Goal: Information Seeking & Learning: Learn about a topic

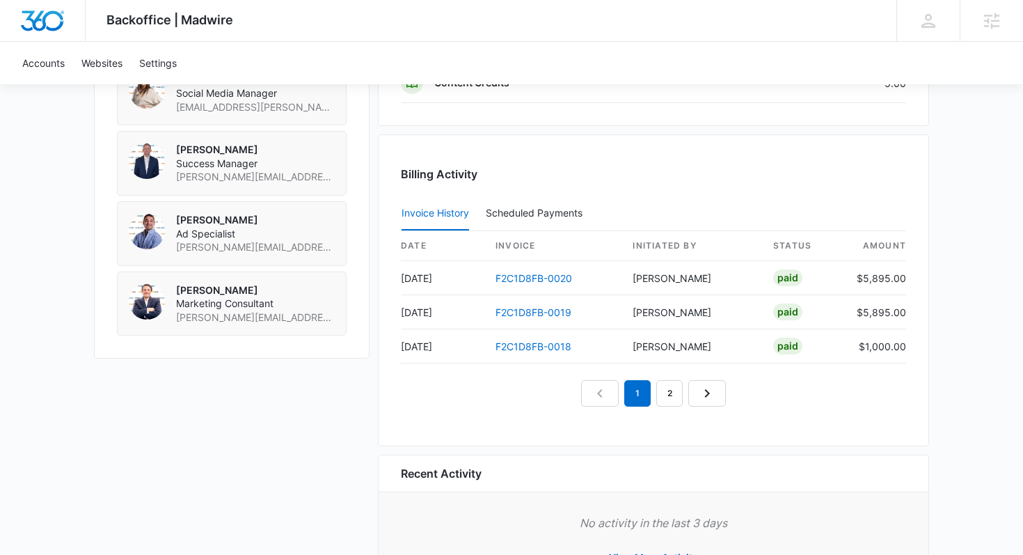
scroll to position [1399, 0]
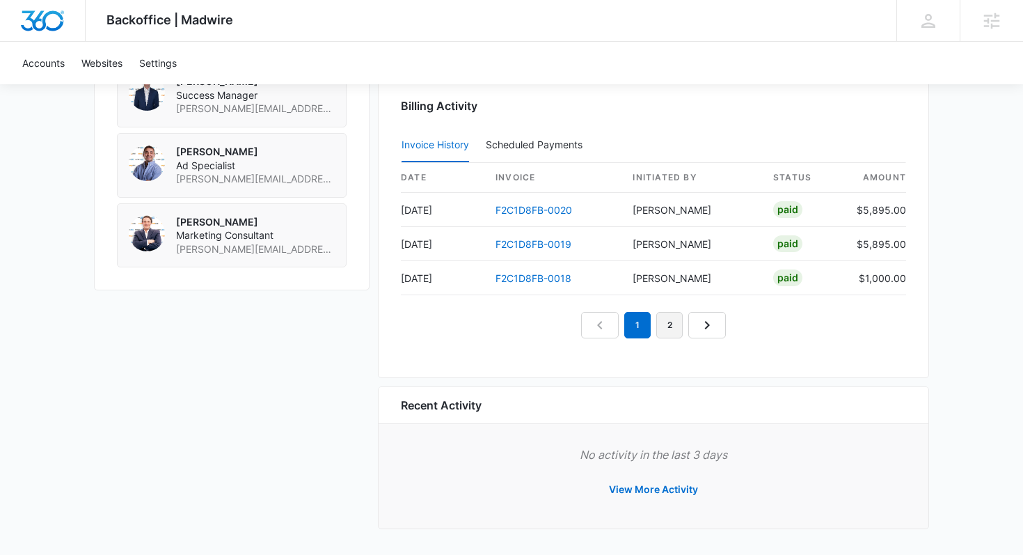
click at [673, 323] on link "2" at bounding box center [669, 325] width 26 height 26
click at [691, 323] on link "3" at bounding box center [685, 325] width 26 height 26
click at [696, 323] on link "4" at bounding box center [701, 325] width 26 height 26
click at [710, 328] on link "5" at bounding box center [717, 325] width 26 height 26
click at [738, 327] on link "6" at bounding box center [733, 325] width 26 height 26
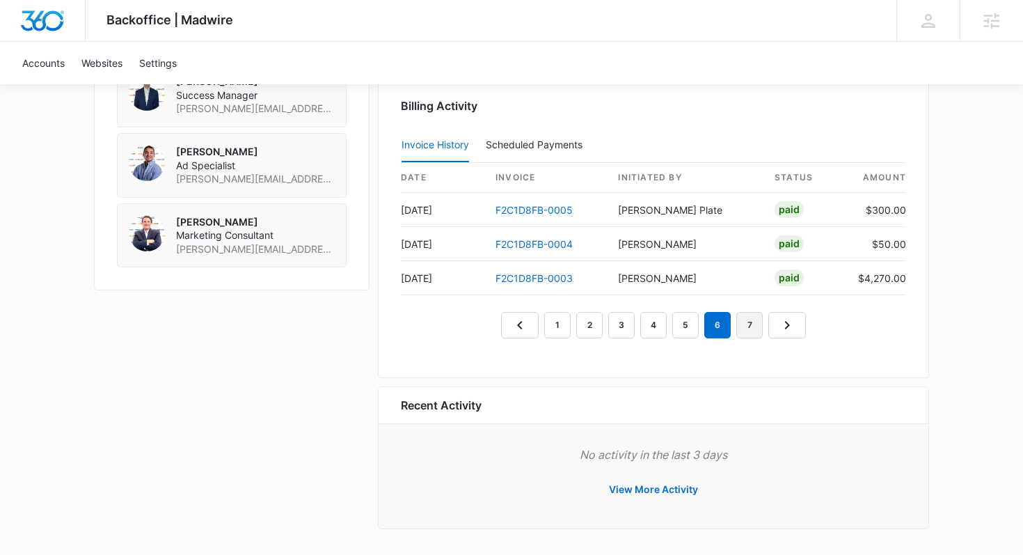
click at [749, 328] on link "7" at bounding box center [749, 325] width 26 height 26
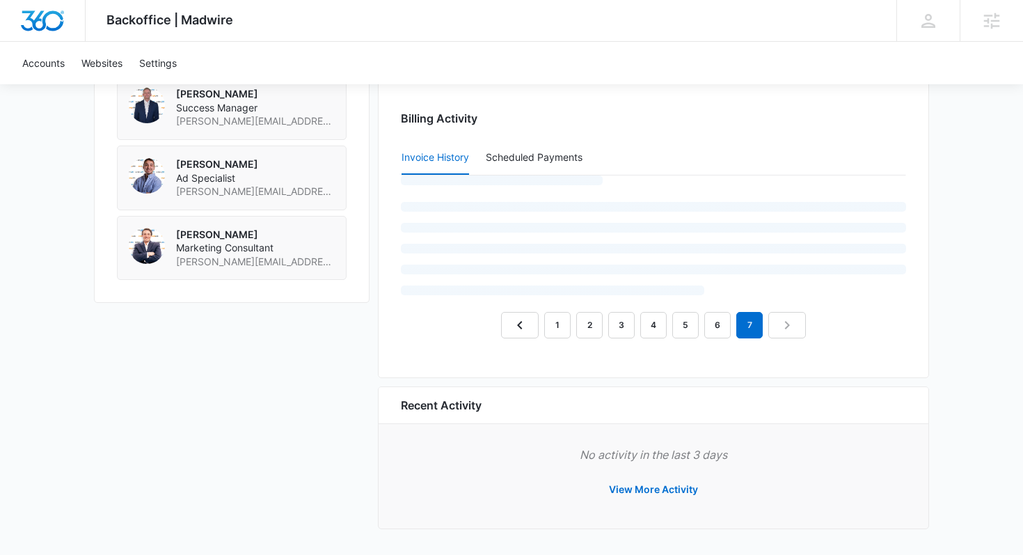
scroll to position [1365, 0]
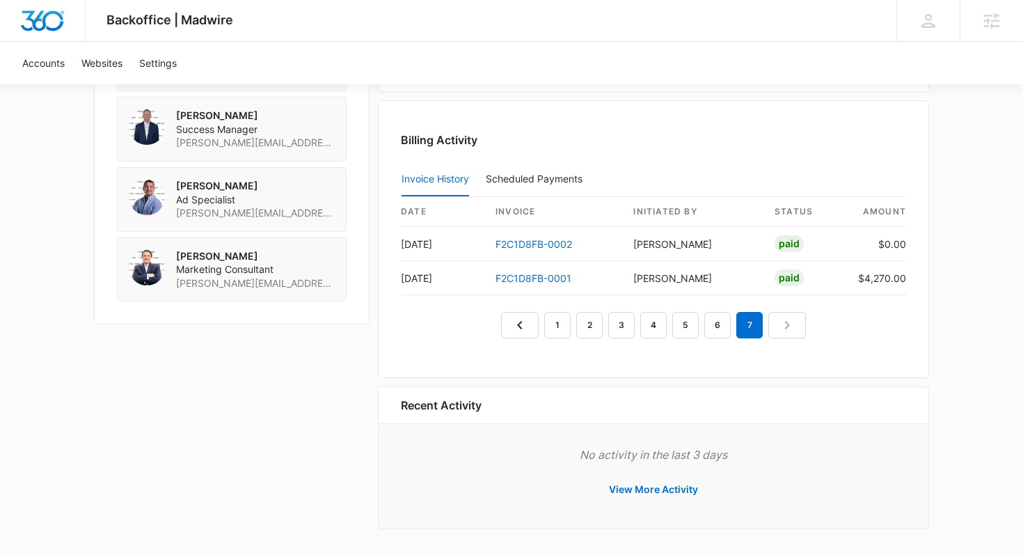
click at [785, 331] on nav "1 2 3 4 5 6 7" at bounding box center [653, 325] width 305 height 26
click at [541, 279] on link "F2C1D8FB-0001" at bounding box center [533, 278] width 76 height 12
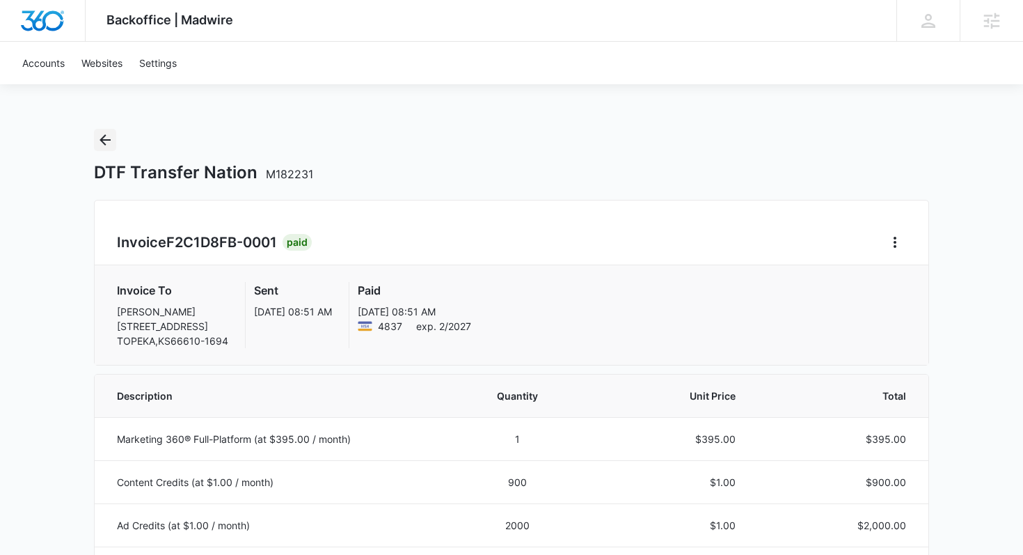
click at [109, 135] on icon "Back" at bounding box center [105, 140] width 17 height 17
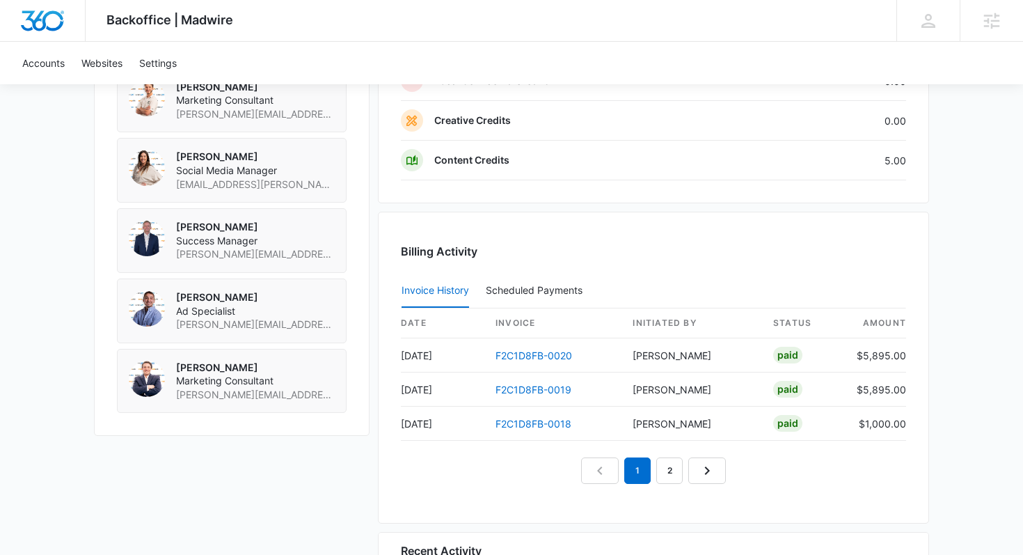
scroll to position [1399, 0]
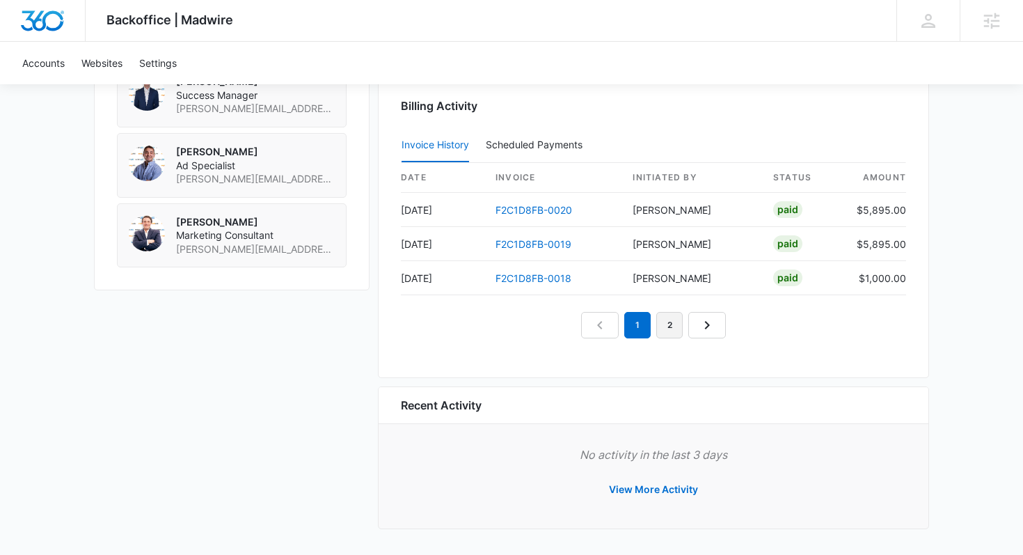
click at [670, 331] on link "2" at bounding box center [669, 325] width 26 height 26
click at [683, 331] on link "3" at bounding box center [685, 325] width 26 height 26
click at [698, 333] on link "4" at bounding box center [701, 325] width 26 height 26
click at [713, 333] on link "5" at bounding box center [717, 325] width 26 height 26
click at [726, 333] on link "6" at bounding box center [733, 325] width 26 height 26
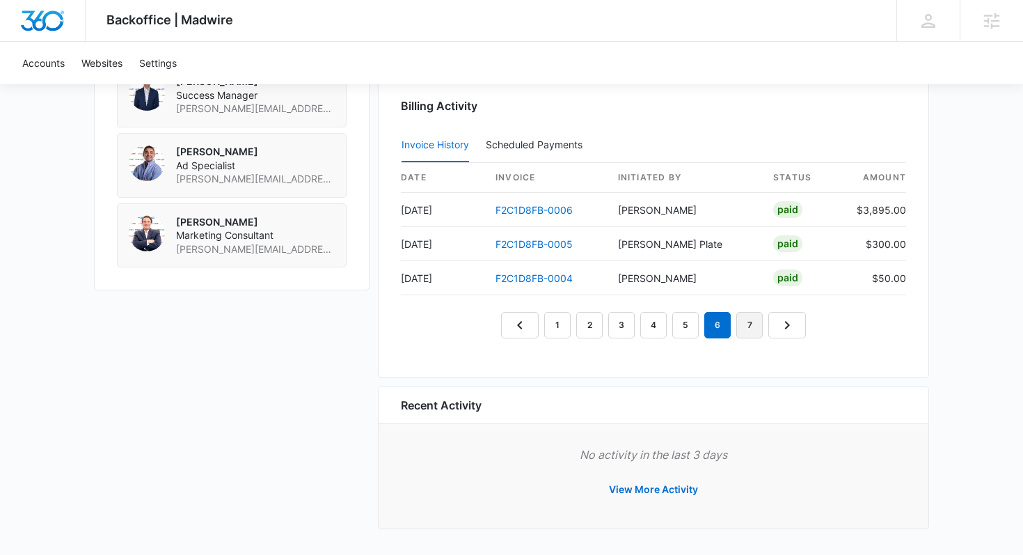
click at [744, 333] on link "7" at bounding box center [749, 325] width 26 height 26
click at [535, 278] on link "F2C1D8FB-0001" at bounding box center [533, 278] width 76 height 12
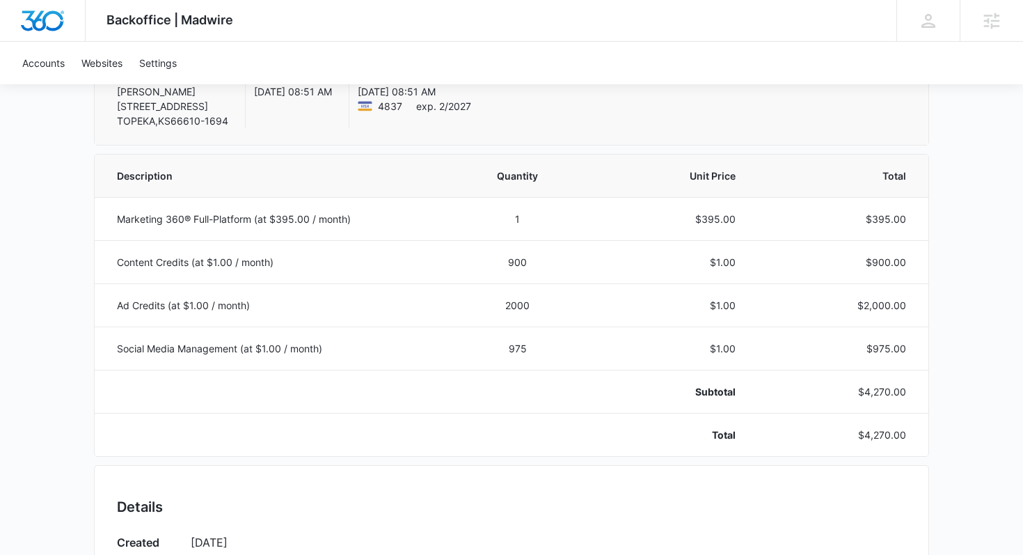
scroll to position [221, 0]
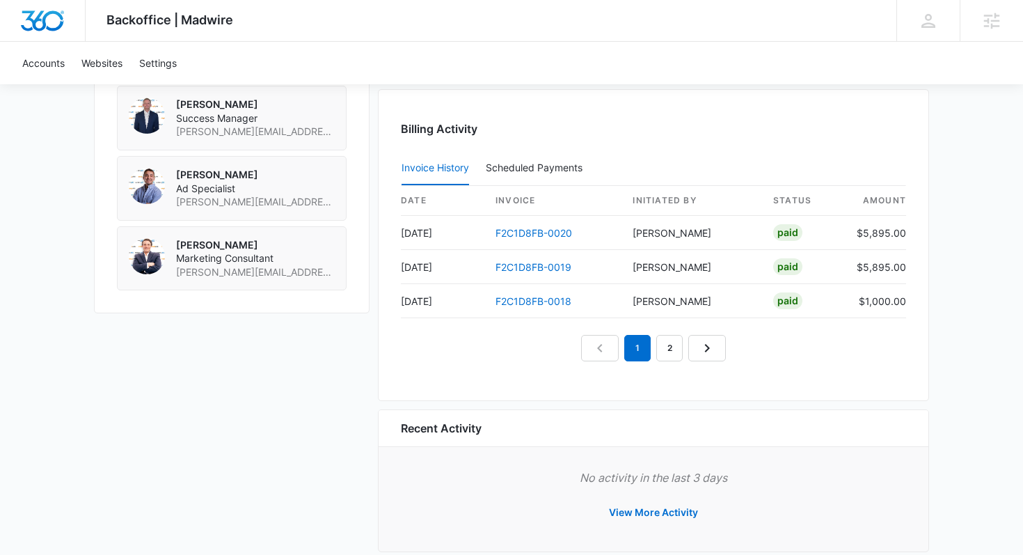
scroll to position [1399, 0]
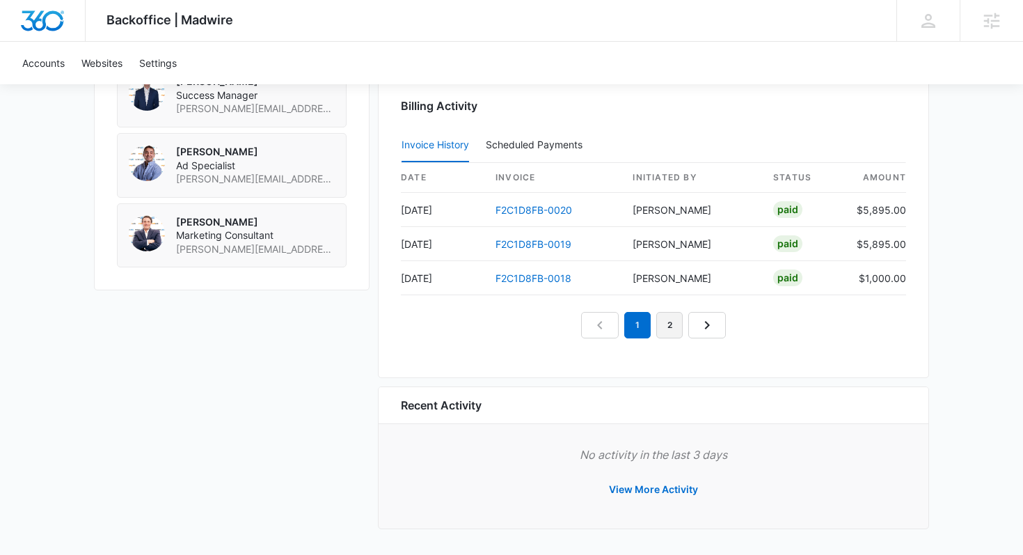
click at [667, 326] on link "2" at bounding box center [669, 325] width 26 height 26
click at [685, 330] on link "3" at bounding box center [685, 325] width 26 height 26
click at [699, 330] on link "4" at bounding box center [701, 325] width 26 height 26
click at [710, 328] on link "5" at bounding box center [717, 325] width 26 height 26
click at [739, 327] on link "6" at bounding box center [733, 325] width 26 height 26
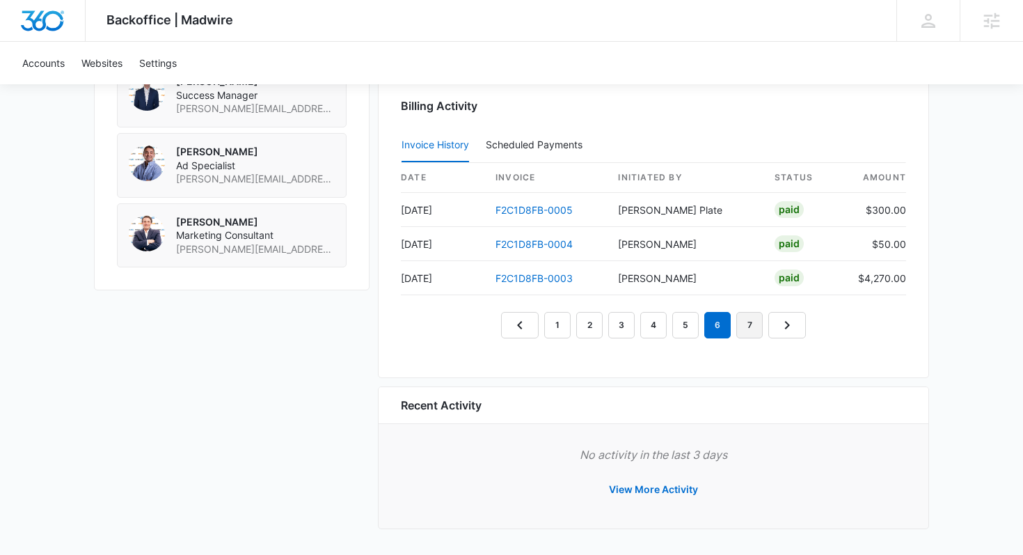
click at [748, 329] on link "7" at bounding box center [749, 325] width 26 height 26
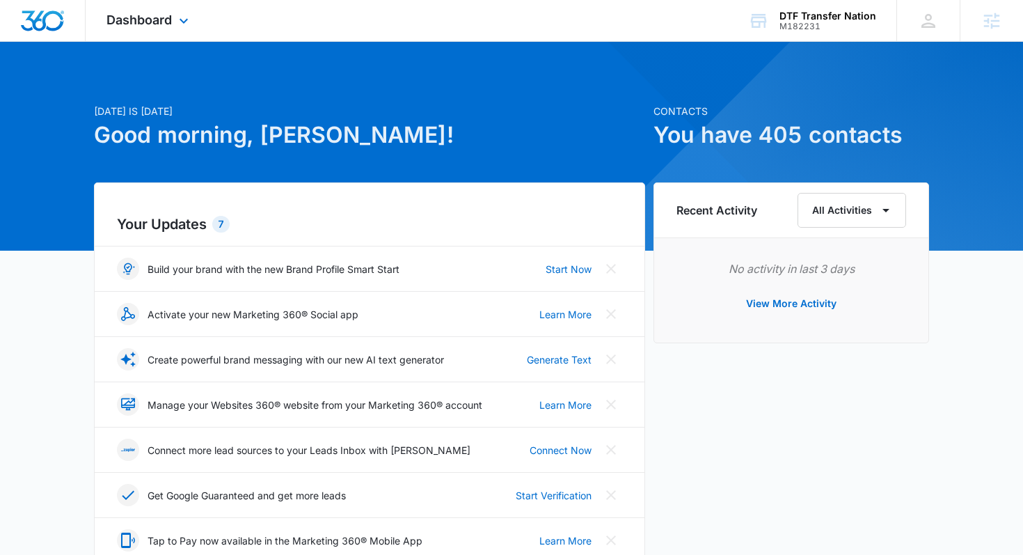
click at [156, 34] on div "Dashboard Apps Reputation Forms CRM Email Social Payments POS Content Ads Intel…" at bounding box center [149, 20] width 127 height 41
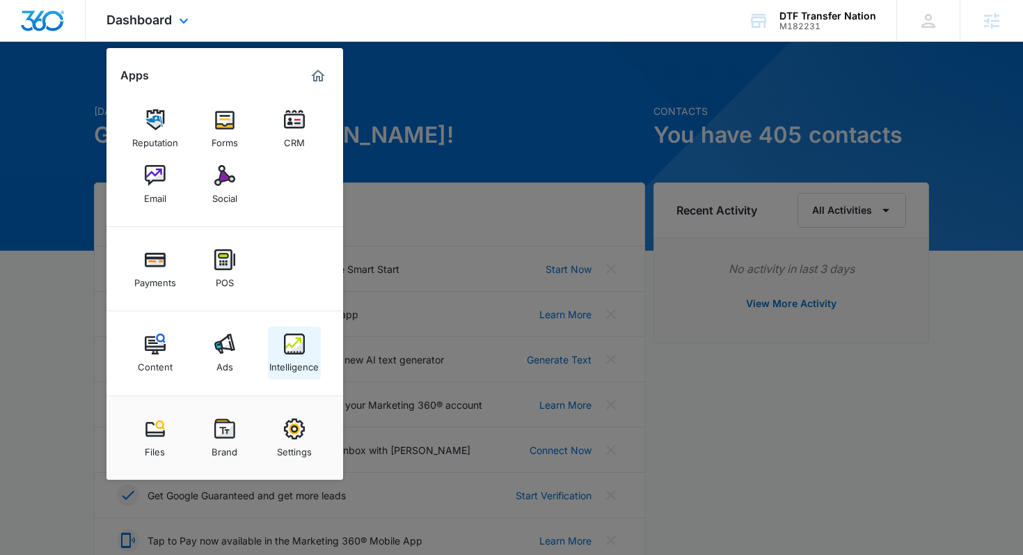
click at [296, 347] on img at bounding box center [294, 343] width 21 height 21
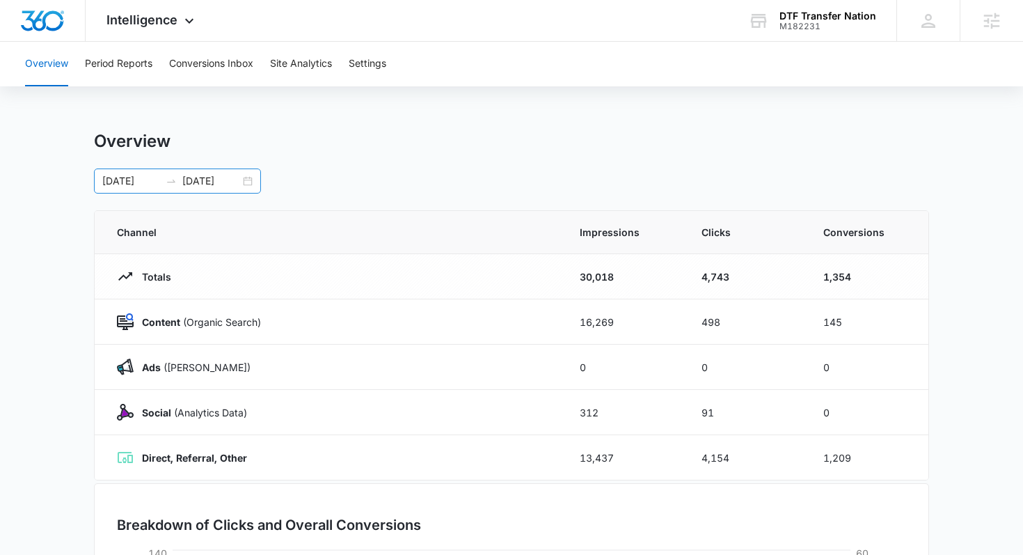
click at [189, 185] on input "07/30/2025" at bounding box center [211, 180] width 58 height 15
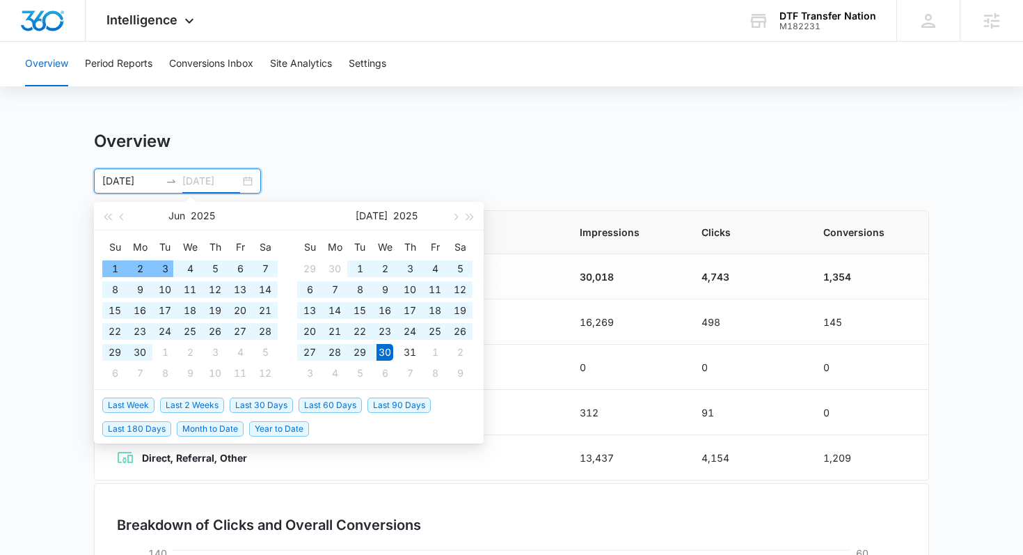
type input "07/30/2025"
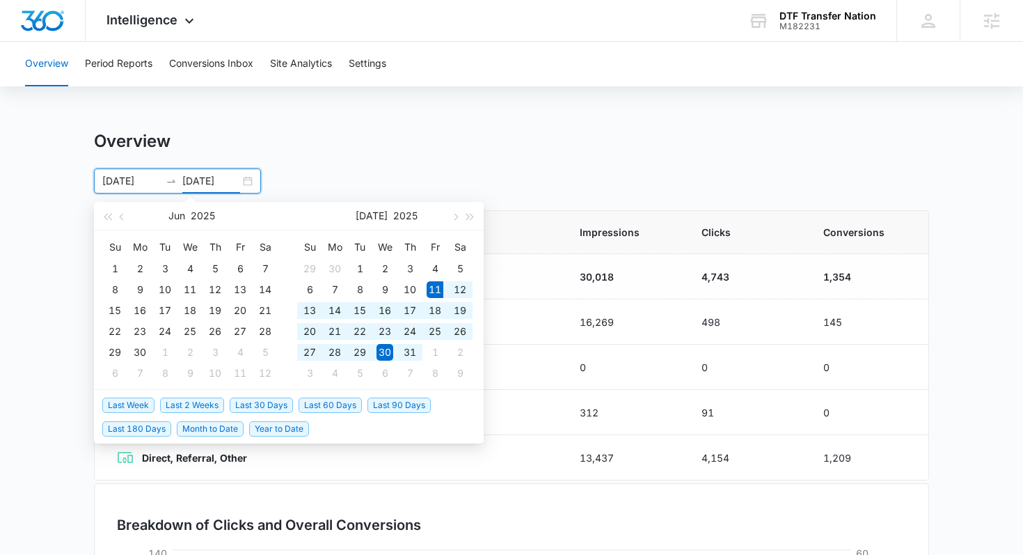
click at [257, 398] on span "Last 30 Days" at bounding box center [261, 404] width 63 height 15
type input "[DATE]"
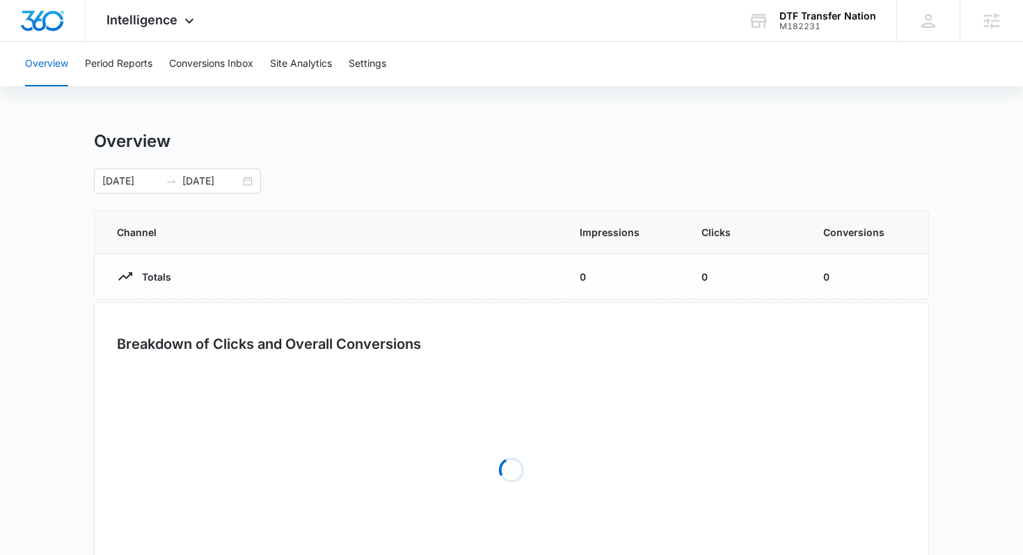
click at [312, 178] on div "07/11/2025 08/10/2025 Jul 2025 Su Mo Tu We Th Fr Sa 29 30 1 2 3 4 5 6 7 8 9 10 …" at bounding box center [511, 180] width 835 height 25
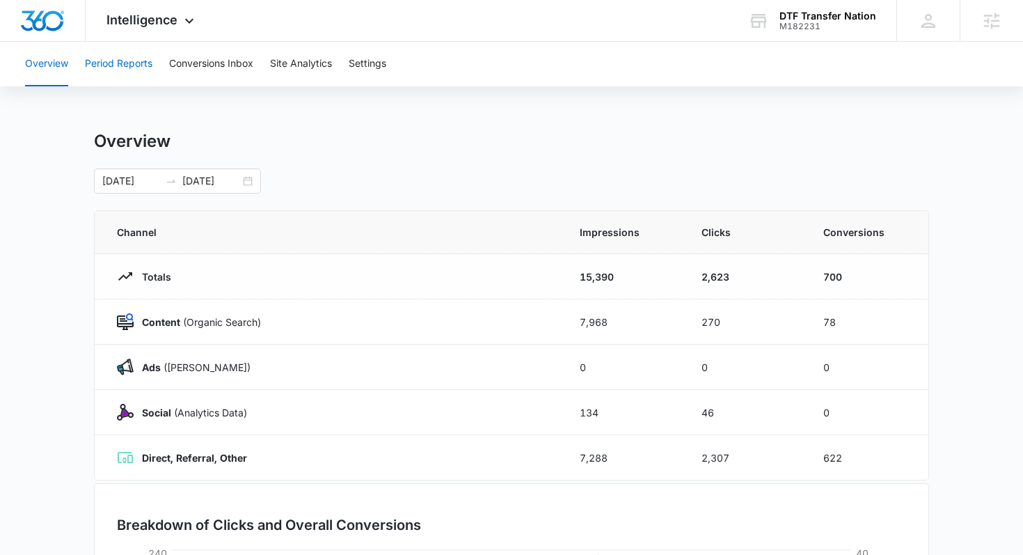
click at [139, 63] on button "Period Reports" at bounding box center [118, 64] width 67 height 45
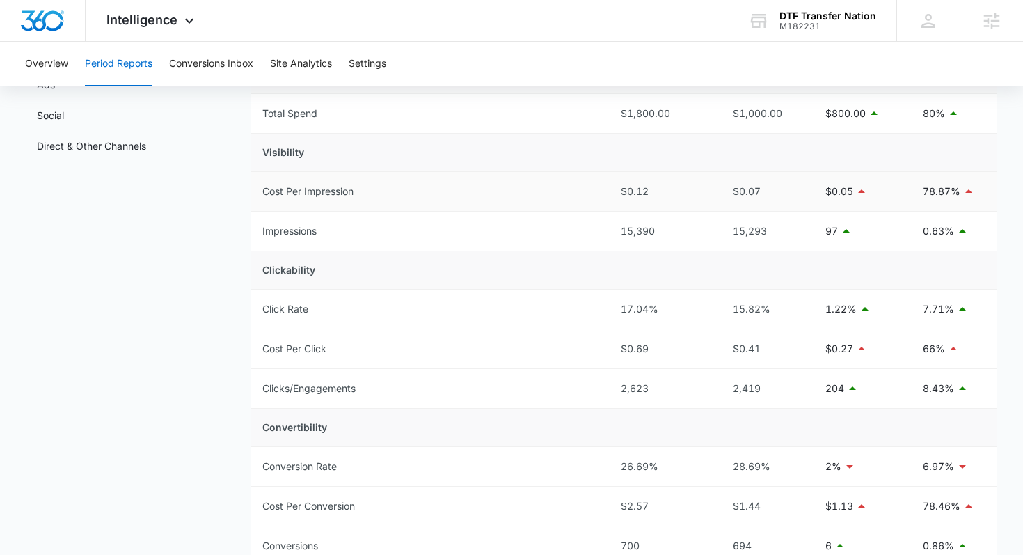
scroll to position [76, 0]
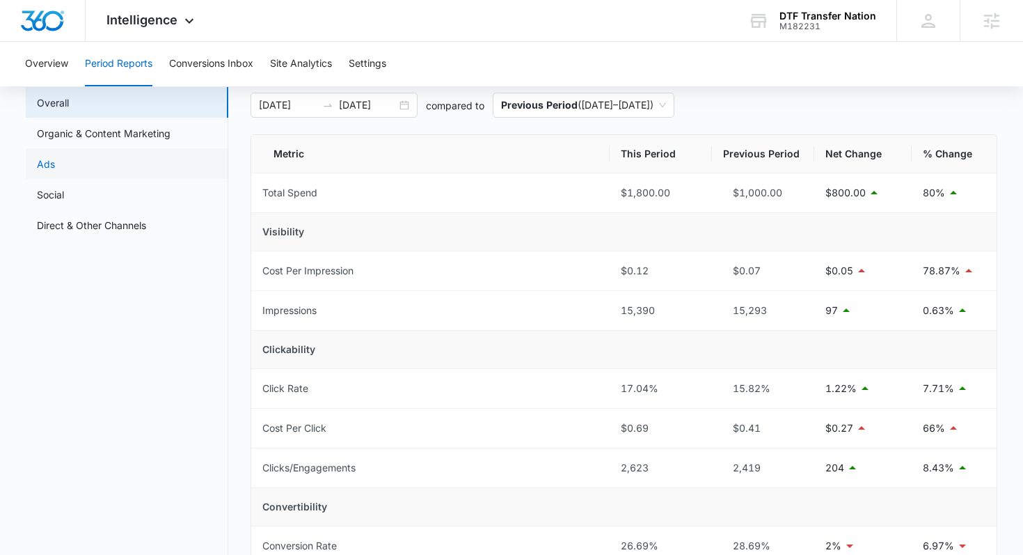
click at [55, 171] on link "Ads" at bounding box center [46, 164] width 18 height 15
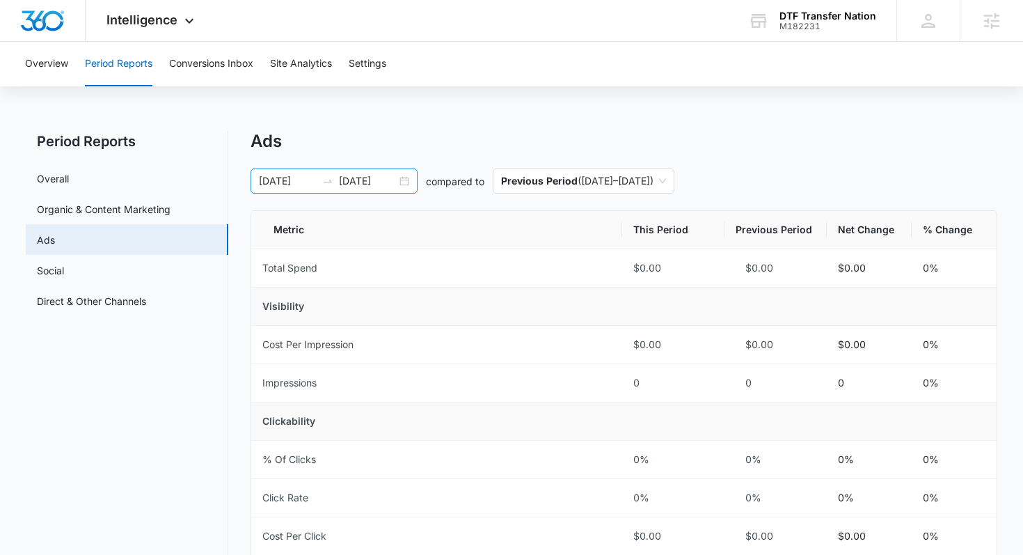
click at [366, 179] on input "[DATE]" at bounding box center [368, 180] width 58 height 15
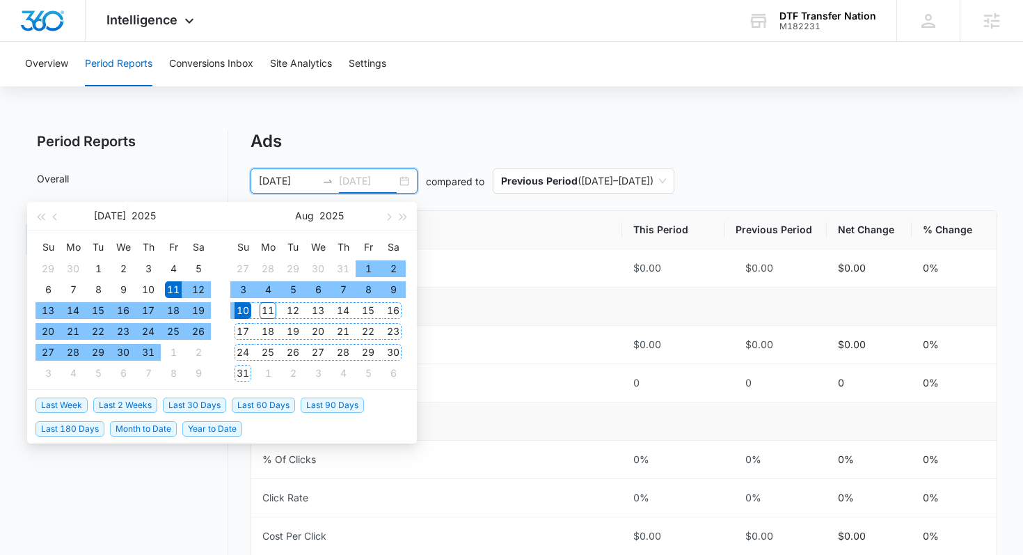
type input "[DATE]"
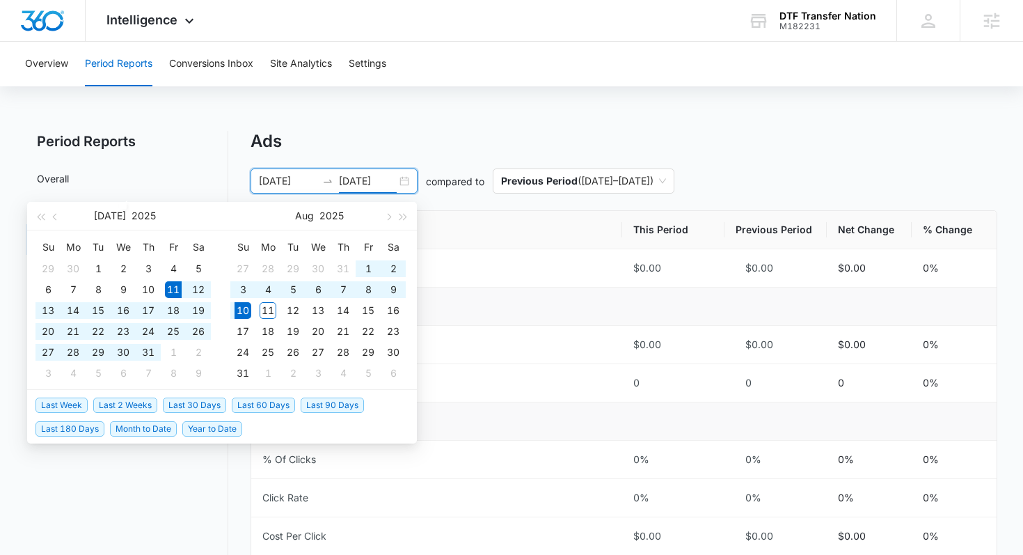
click at [203, 405] on span "Last 30 Days" at bounding box center [194, 404] width 63 height 15
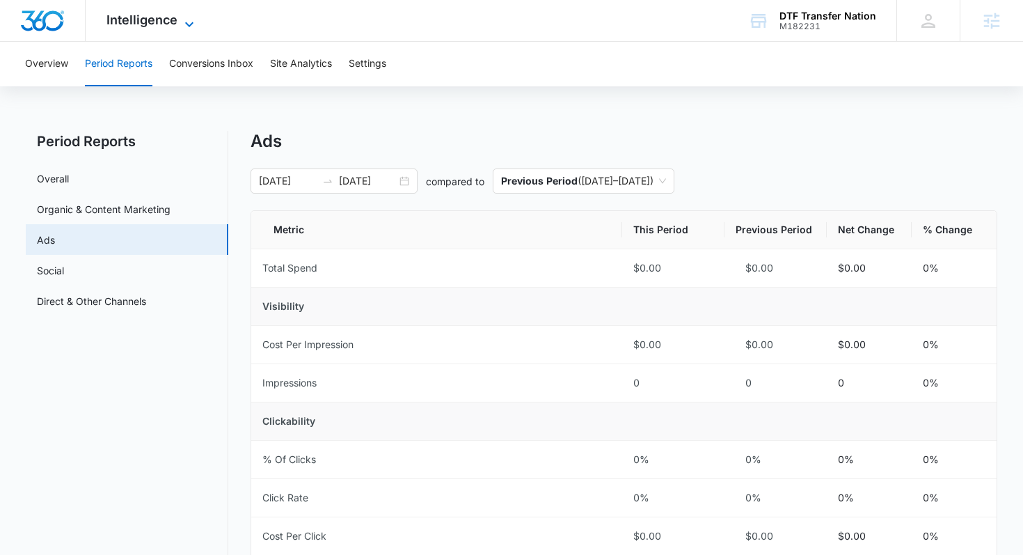
click at [165, 22] on span "Intelligence" at bounding box center [141, 20] width 71 height 15
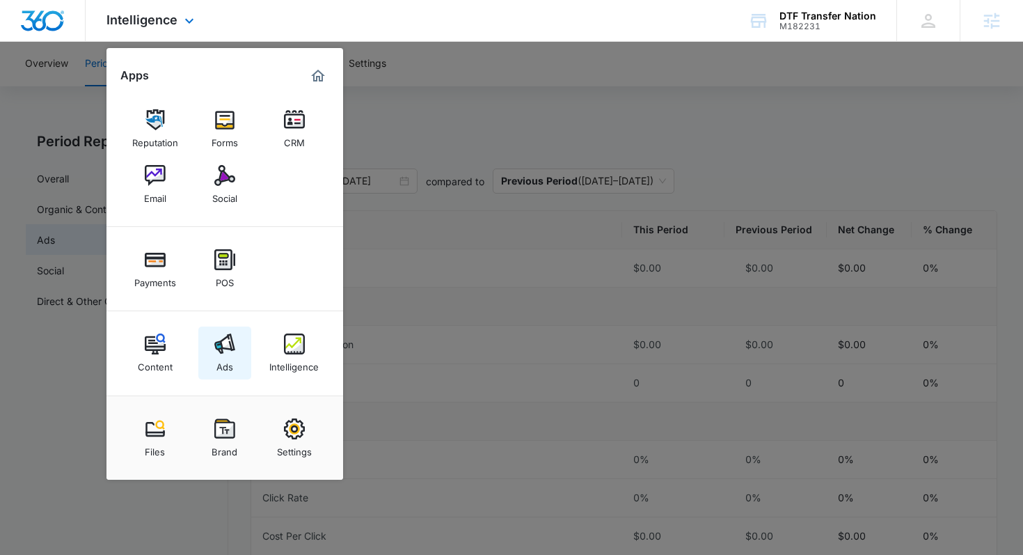
click at [219, 350] on img at bounding box center [224, 343] width 21 height 21
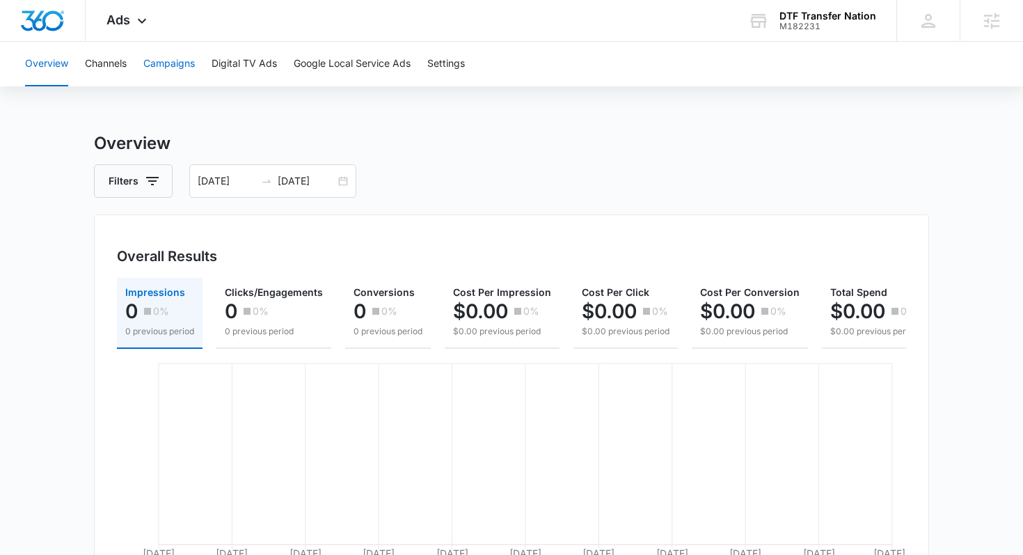
click at [178, 57] on button "Campaigns" at bounding box center [168, 64] width 51 height 45
click at [45, 70] on button "Overview" at bounding box center [46, 64] width 43 height 45
click at [152, 15] on div "Ads Apps Reputation Forms CRM Email Social Payments POS Content Ads Intelligenc…" at bounding box center [129, 20] width 86 height 41
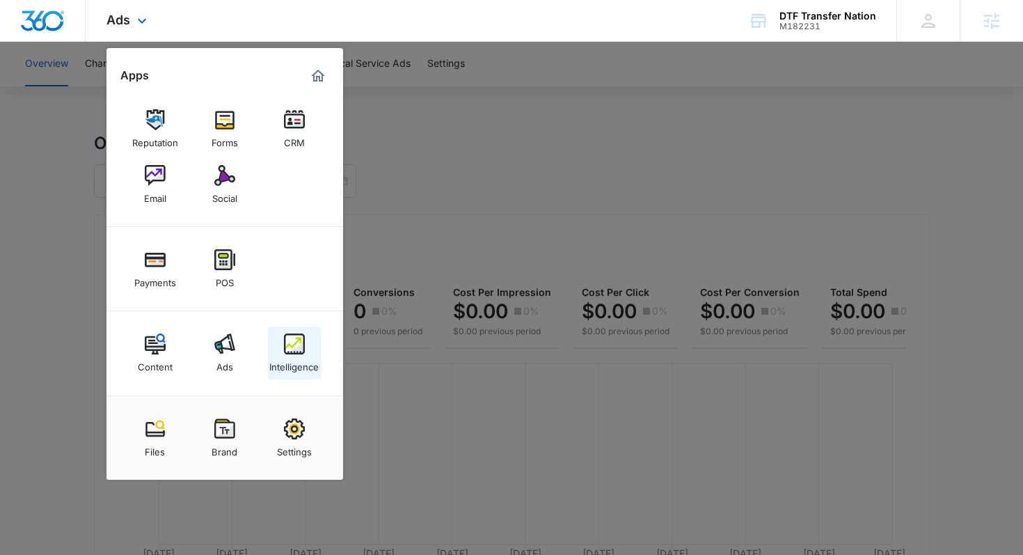
click at [298, 343] on img at bounding box center [294, 343] width 21 height 21
